Goal: Information Seeking & Learning: Learn about a topic

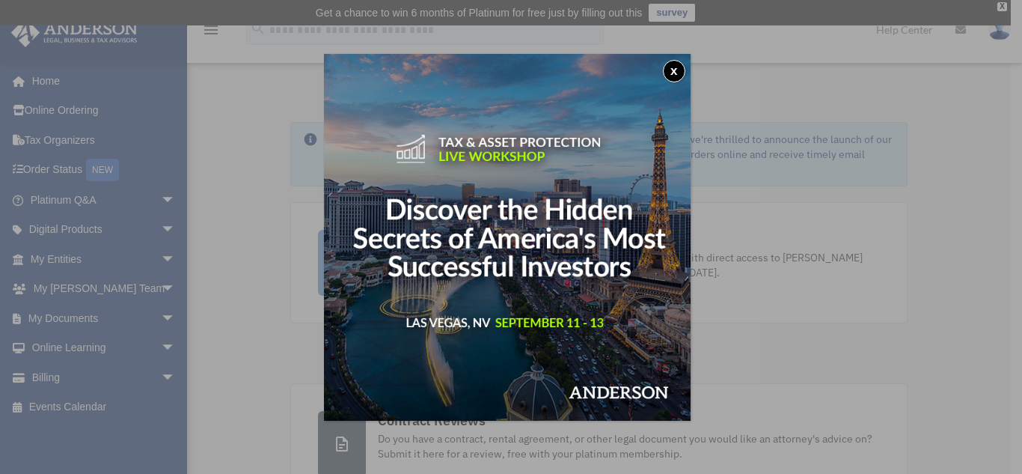
click at [677, 67] on button "x" at bounding box center [674, 71] width 22 height 22
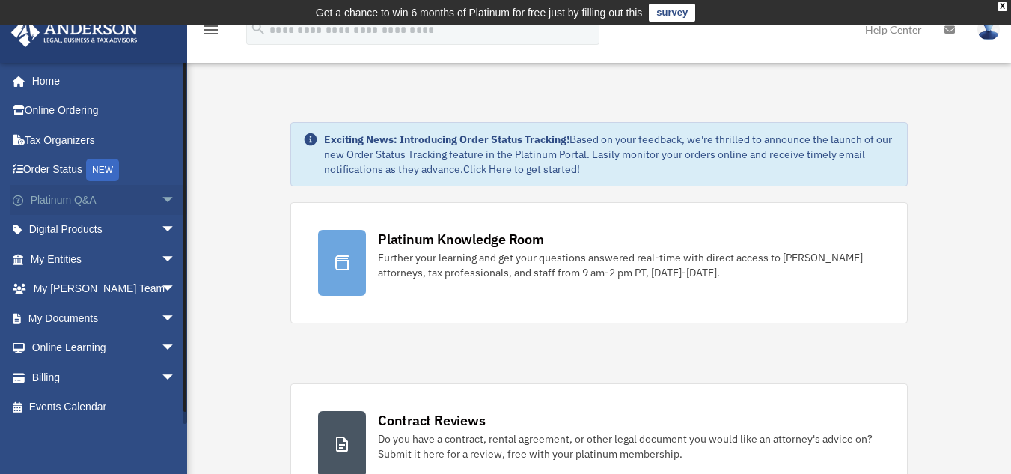
click at [73, 201] on link "Platinum Q&A arrow_drop_down" at bounding box center [104, 200] width 188 height 30
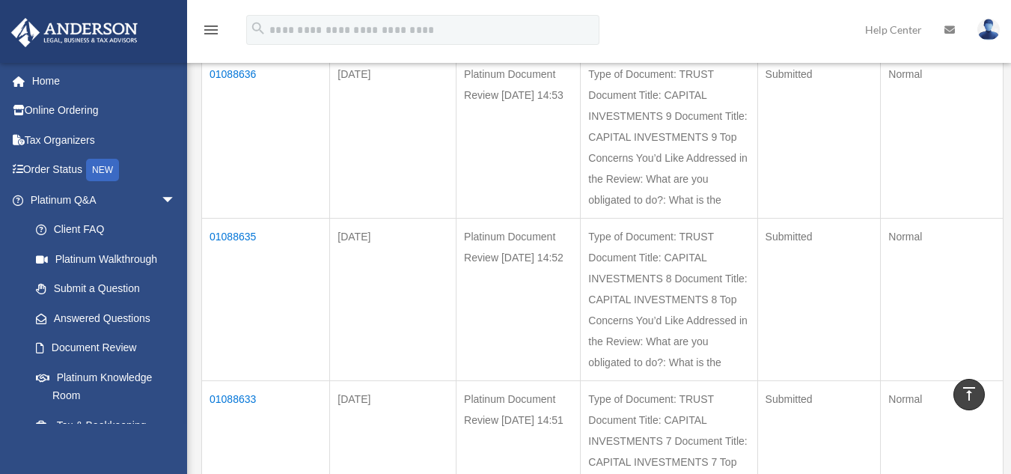
scroll to position [1914, 0]
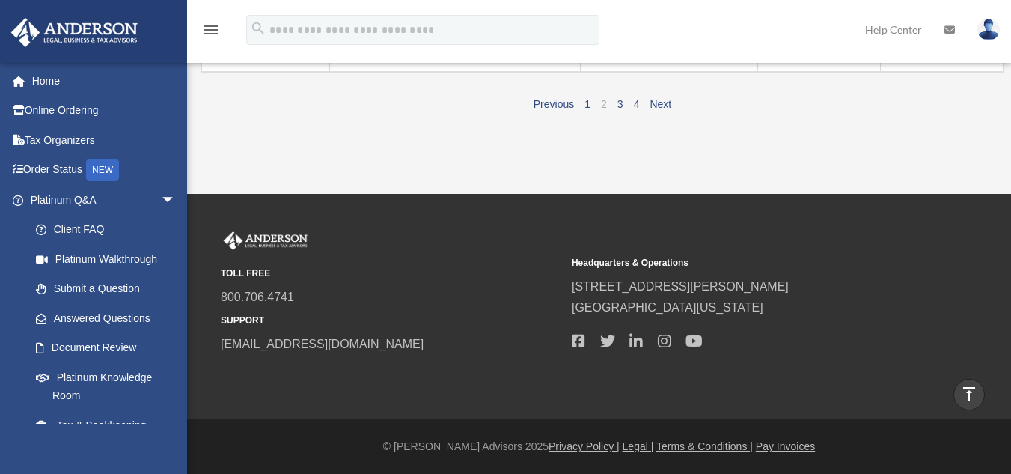
click at [604, 100] on link "2" at bounding box center [604, 104] width 6 height 12
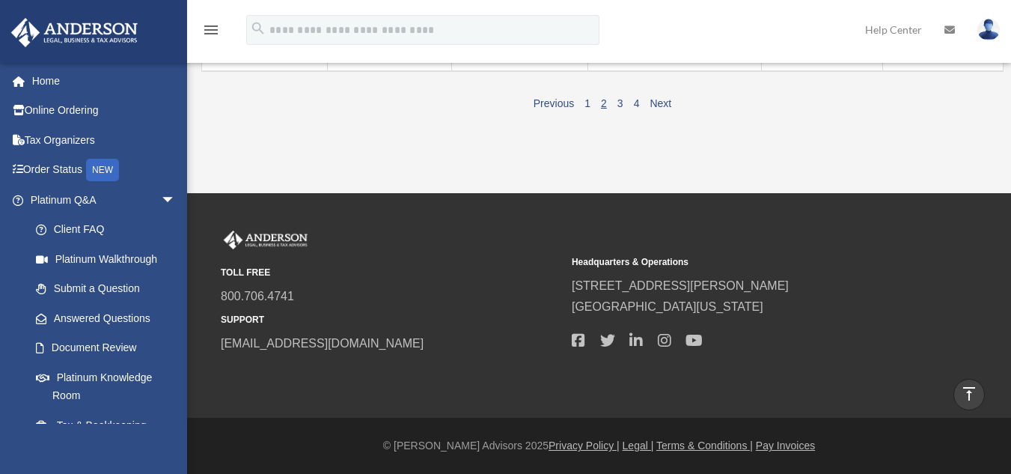
click at [603, 107] on link "2" at bounding box center [604, 103] width 6 height 12
click at [604, 101] on link "2" at bounding box center [604, 103] width 6 height 12
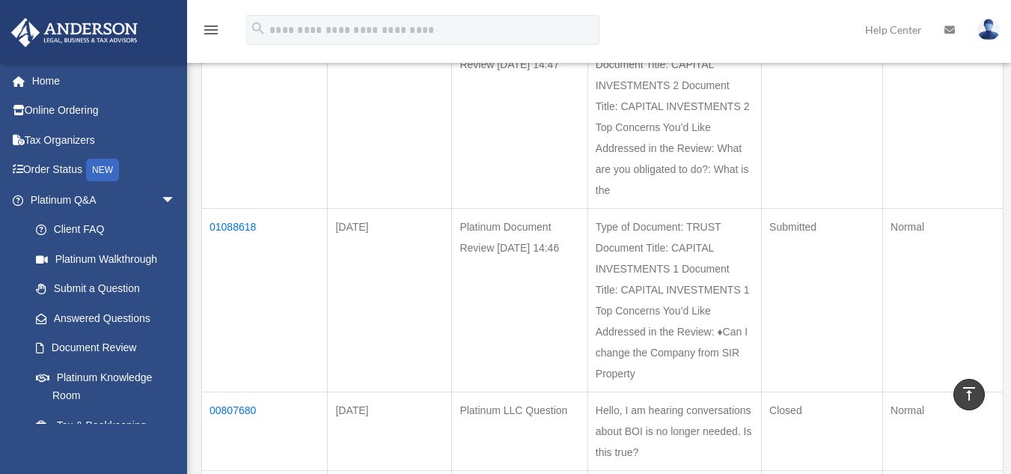
scroll to position [0, 0]
